Goal: Transaction & Acquisition: Purchase product/service

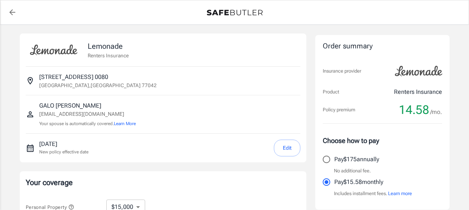
select select "15000"
select select "500"
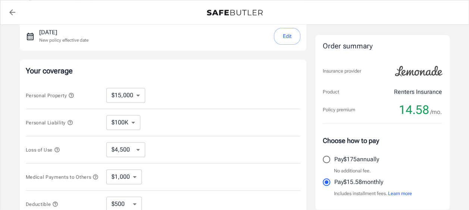
scroll to position [149, 0]
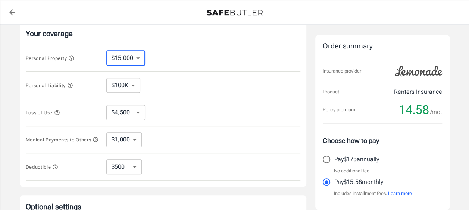
click at [139, 57] on select "$10,000 $15,000 $20,000 $25,000 $30,000 $40,000 $50,000 $100K $150K $200K $250K" at bounding box center [125, 58] width 39 height 15
select select "10000"
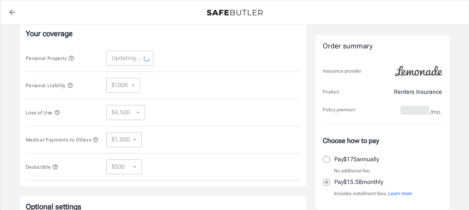
select select "10000"
select select "3000"
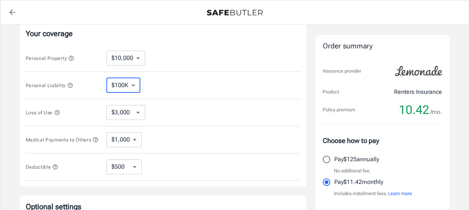
click at [134, 86] on select "$100K $200K $300K $400K $500K" at bounding box center [123, 85] width 34 height 15
select select "300000"
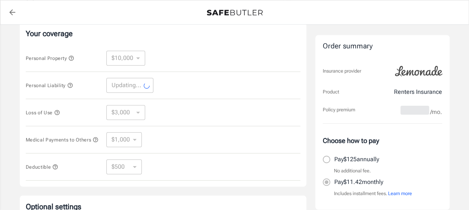
select select "300000"
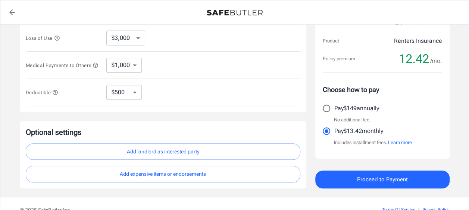
scroll to position [186, 0]
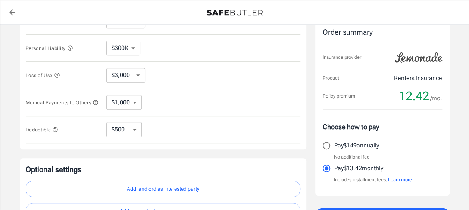
click at [136, 130] on select "$250 $500 $1,000 $2,500" at bounding box center [123, 129] width 35 height 15
select select "1000"
click at [135, 130] on select "$250 $500 $1,000 $2,500" at bounding box center [123, 129] width 35 height 15
select select "250"
click at [135, 130] on select "$250 $500 $1,000 $2,500" at bounding box center [123, 129] width 35 height 15
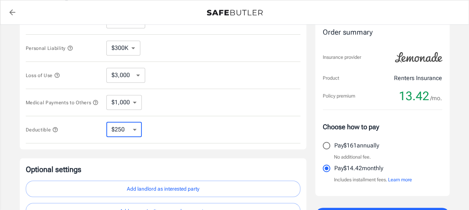
select select "500"
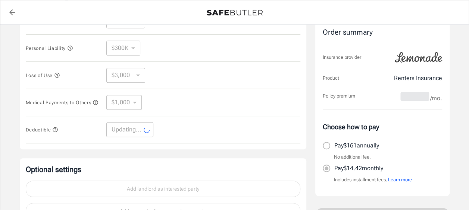
select select "500"
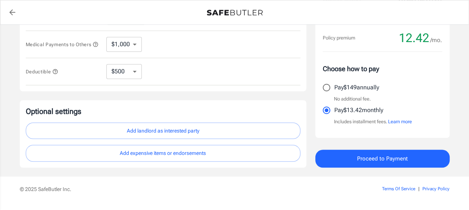
scroll to position [261, 0]
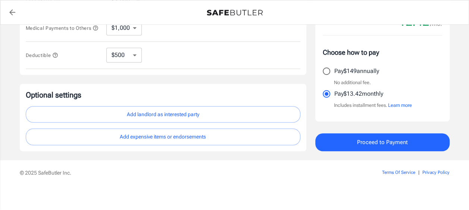
click at [366, 141] on span "Proceed to Payment" at bounding box center [382, 143] width 51 height 10
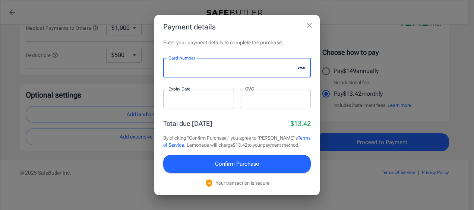
click at [190, 104] on div at bounding box center [198, 98] width 71 height 19
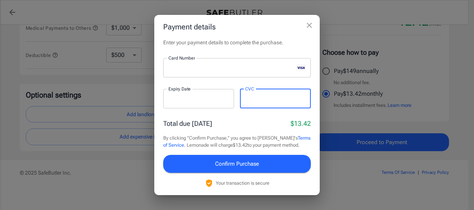
click at [248, 119] on div "Total due [DATE] $13.42" at bounding box center [237, 124] width 148 height 10
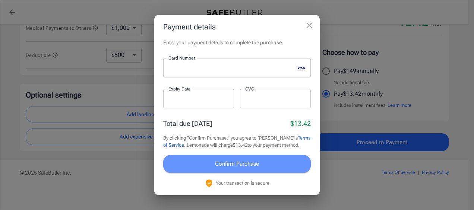
click at [253, 166] on span "Confirm Purchase" at bounding box center [237, 164] width 44 height 10
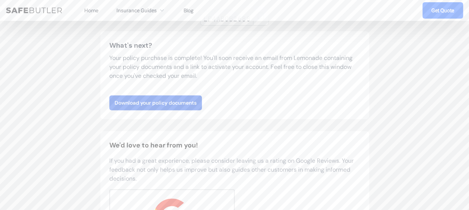
scroll to position [112, 0]
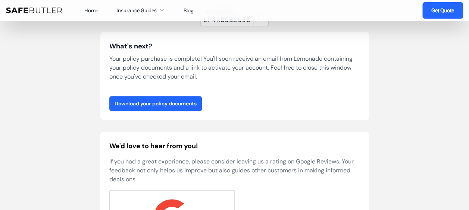
click at [172, 101] on link "Download your policy documents" at bounding box center [155, 103] width 92 height 15
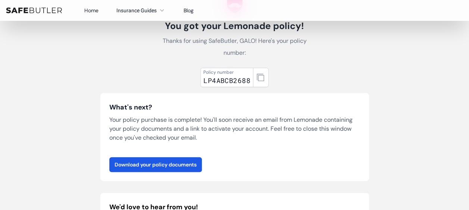
scroll to position [0, 0]
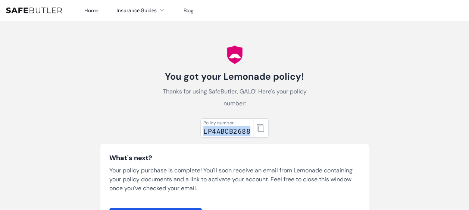
drag, startPoint x: 249, startPoint y: 130, endPoint x: 201, endPoint y: 130, distance: 48.1
click at [201, 130] on div "Policy number LP4ABCB2688" at bounding box center [226, 128] width 53 height 19
copy div "LP4ABCB2688"
